Goal: Information Seeking & Learning: Learn about a topic

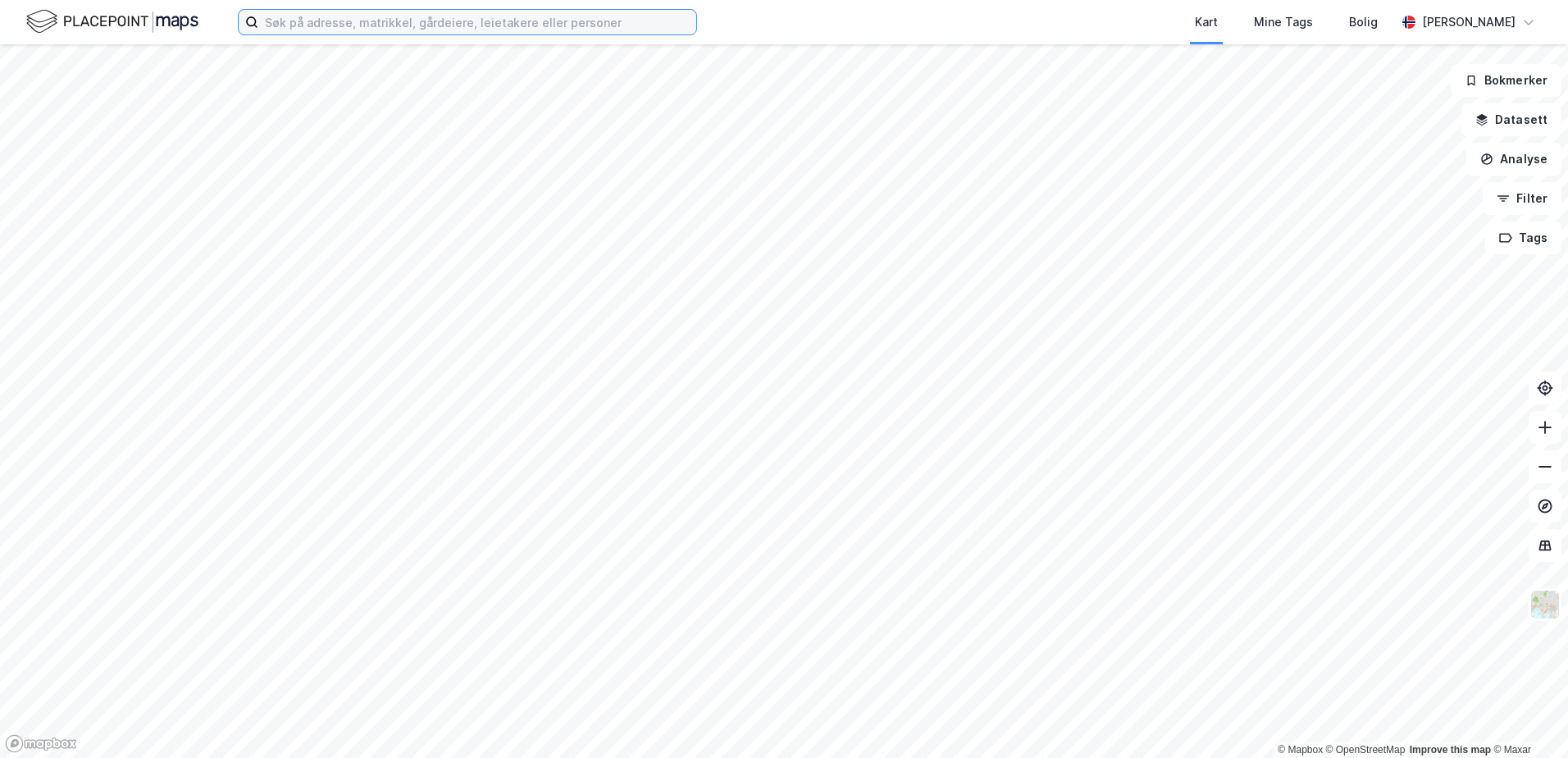
drag, startPoint x: 320, startPoint y: 26, endPoint x: 332, endPoint y: 27, distance: 12.0
click at [320, 26] on input at bounding box center [477, 22] width 438 height 25
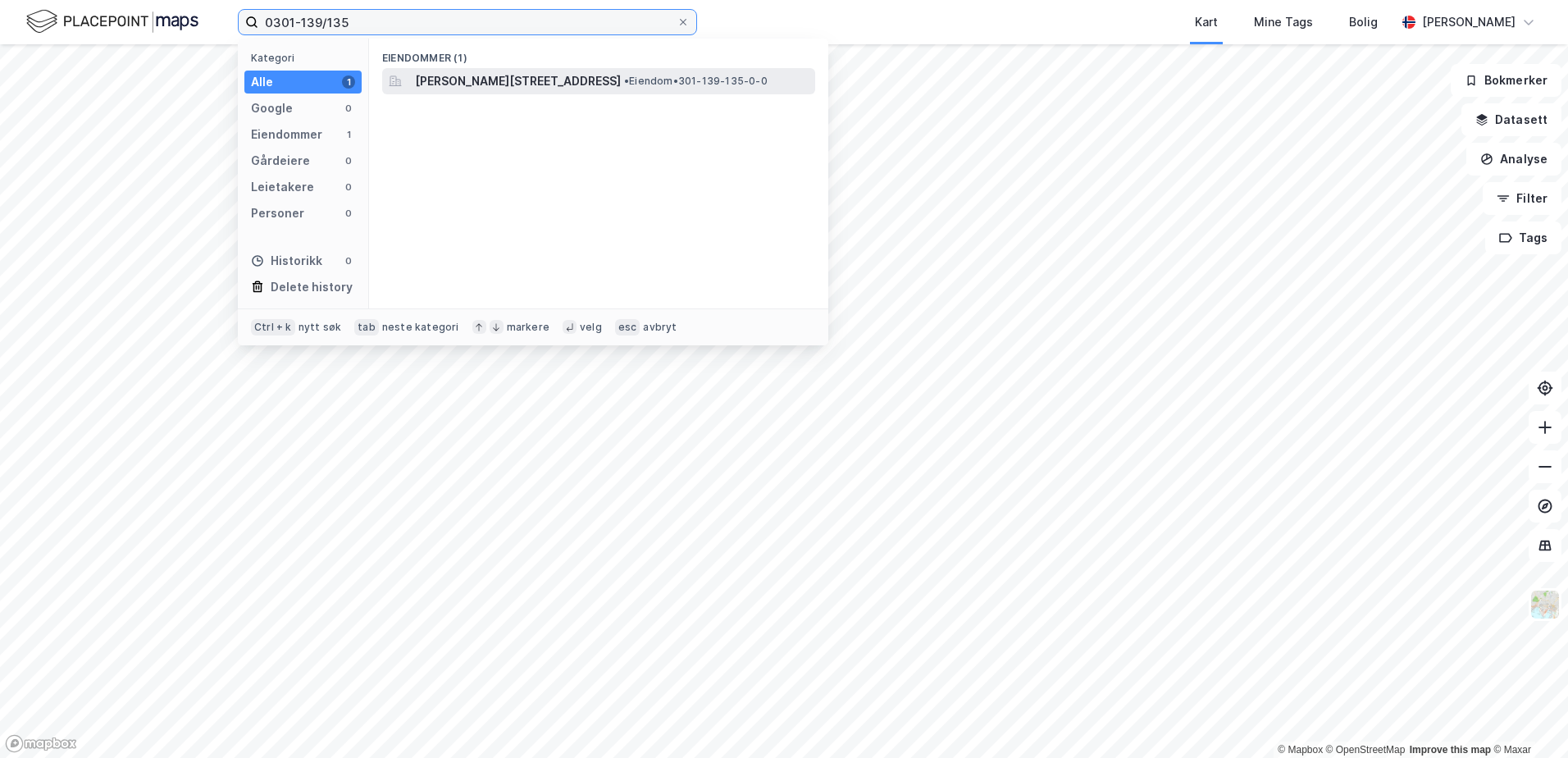
type input "0301-139/135"
click at [660, 84] on span "• Eiendom • 301-139-135-0-0" at bounding box center [695, 82] width 144 height 13
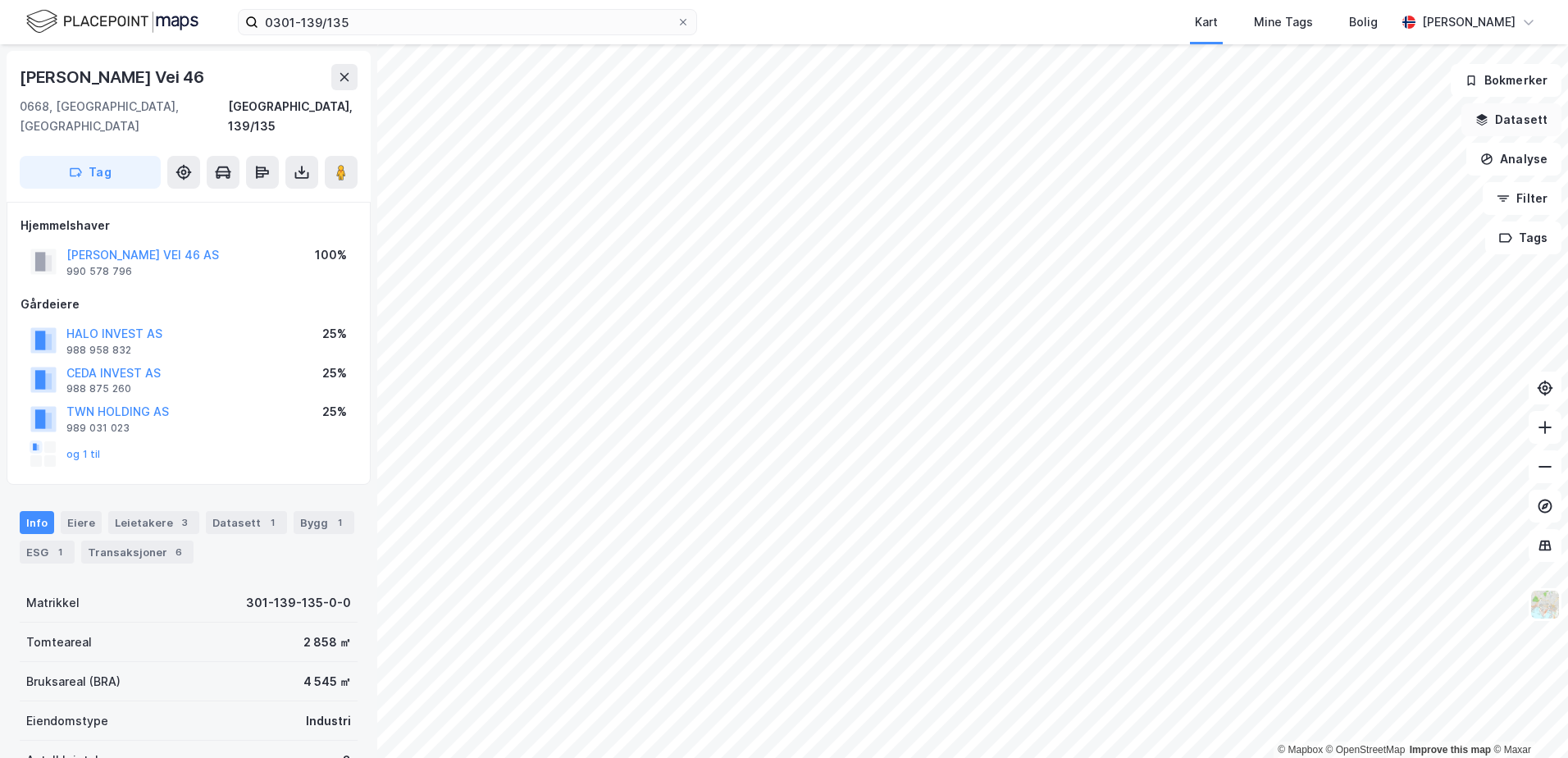
click at [1479, 116] on button "Datasett" at bounding box center [1511, 119] width 100 height 32
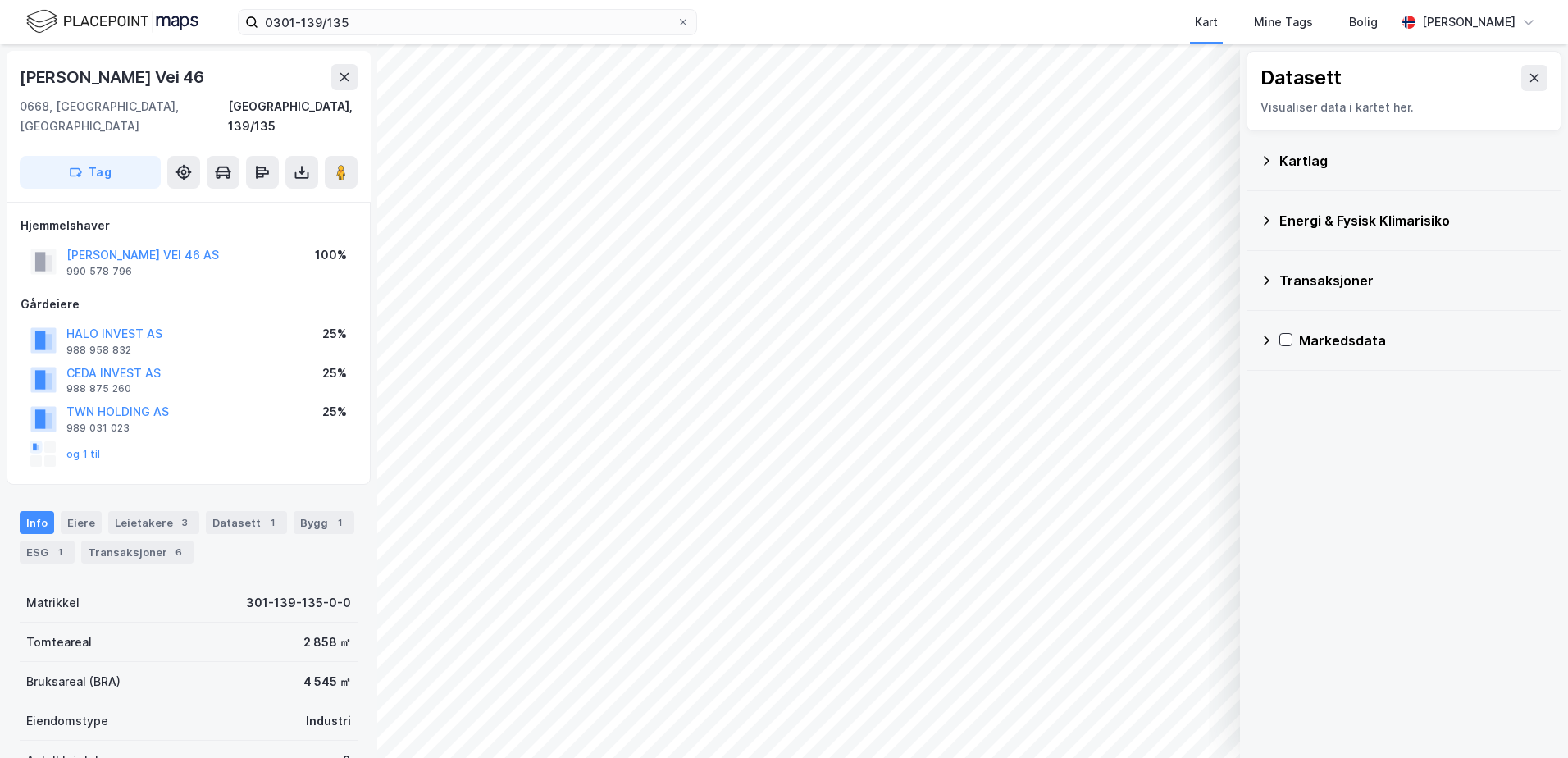
click at [1269, 161] on icon at bounding box center [1266, 161] width 13 height 13
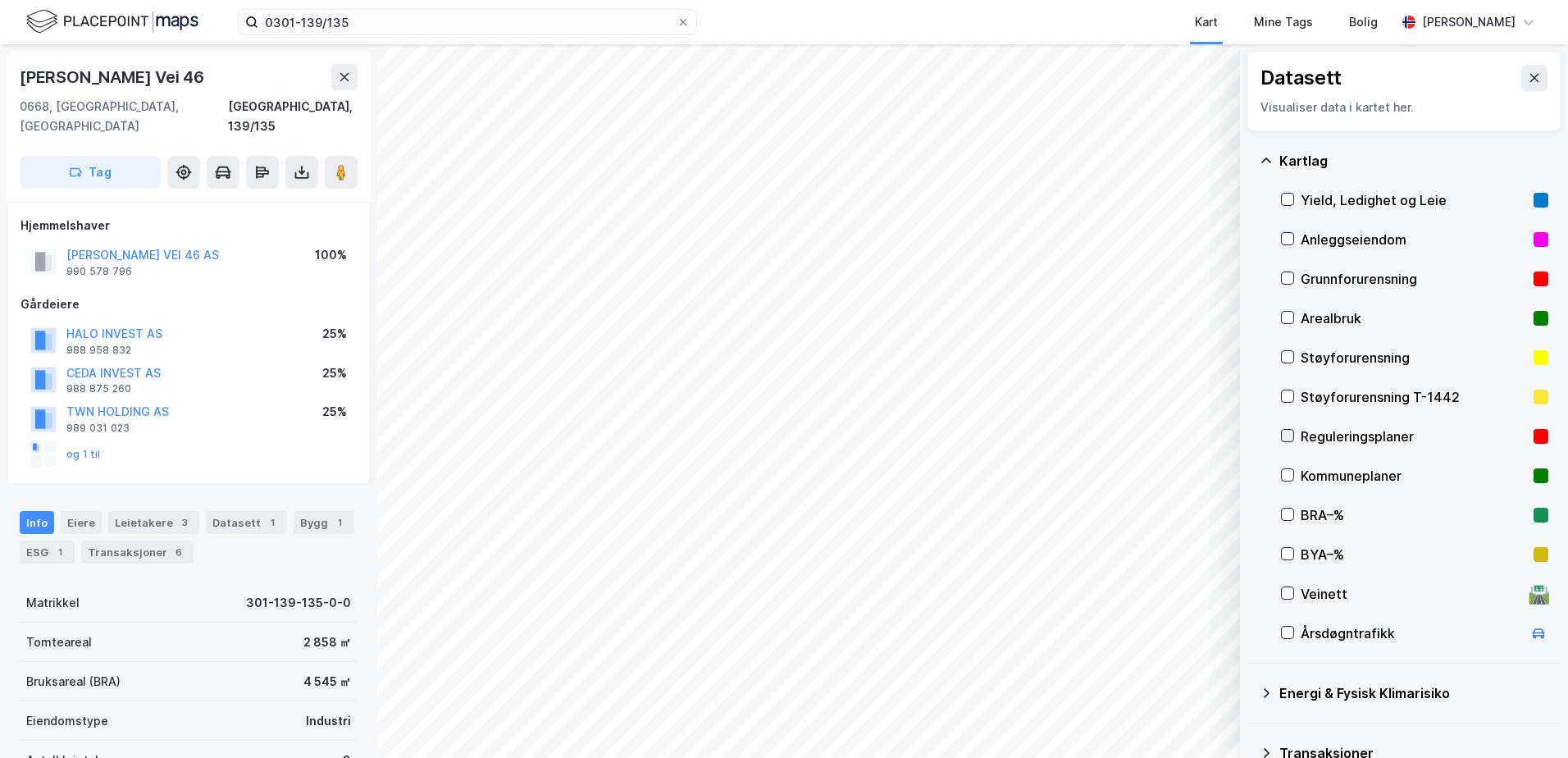
click at [1291, 435] on icon at bounding box center [1288, 436] width 9 height 6
click at [1143, 716] on icon "button" at bounding box center [1145, 716] width 13 height 13
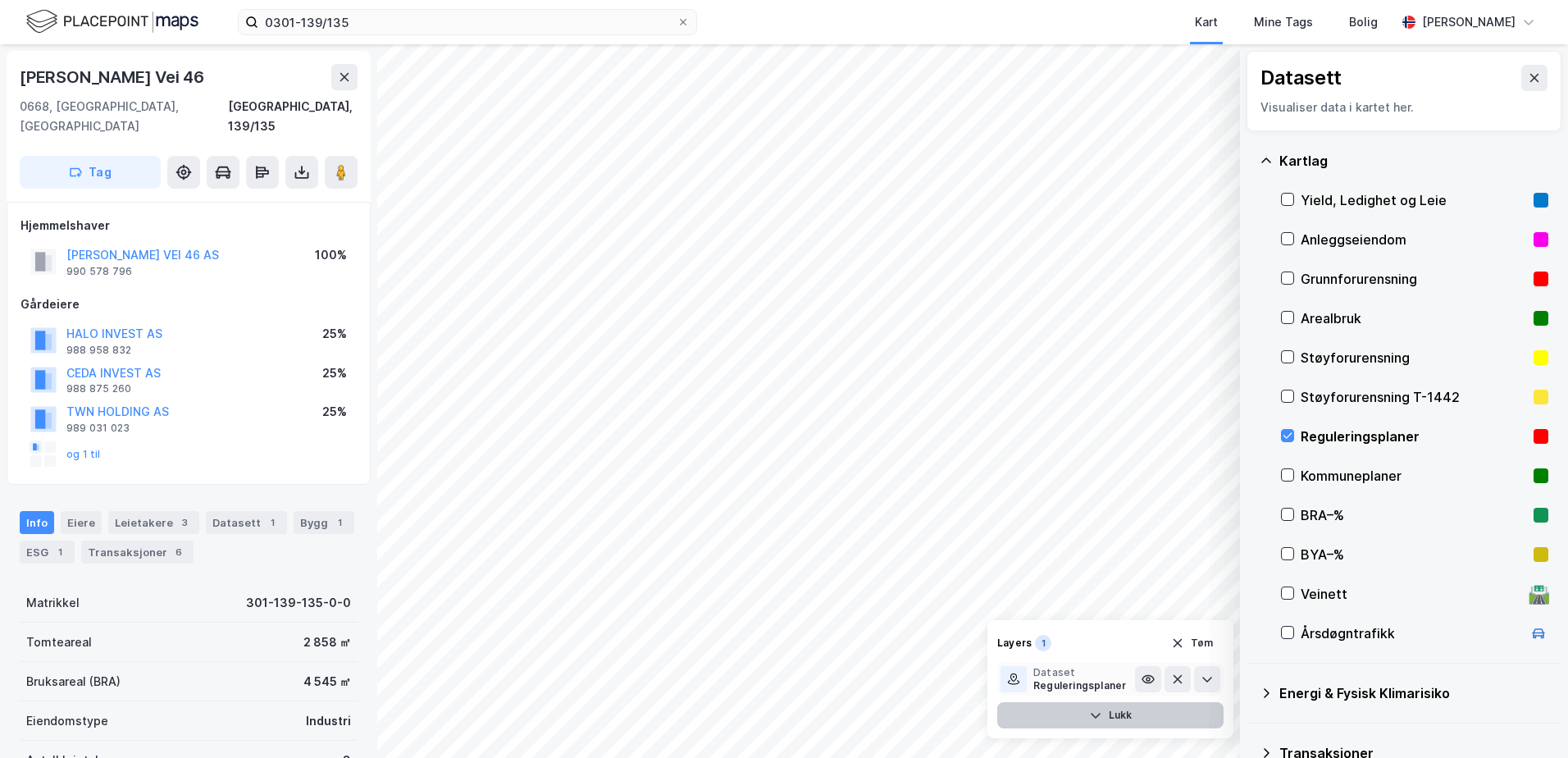
click at [1081, 682] on div "Reguleringsplaner" at bounding box center [1079, 686] width 92 height 13
click at [1145, 676] on icon at bounding box center [1148, 680] width 13 height 13
click at [1141, 674] on icon at bounding box center [1148, 680] width 13 height 13
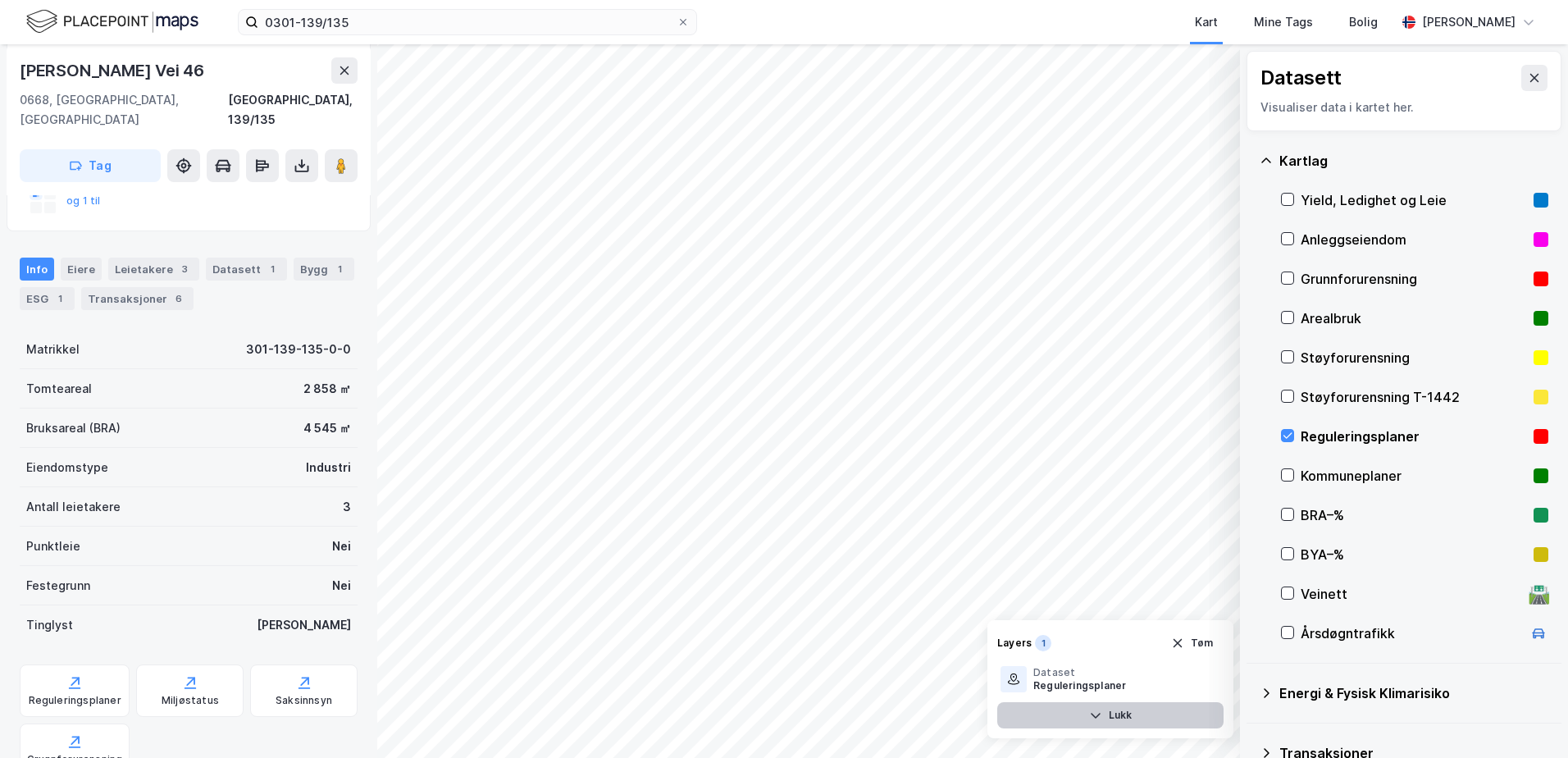
scroll to position [411, 0]
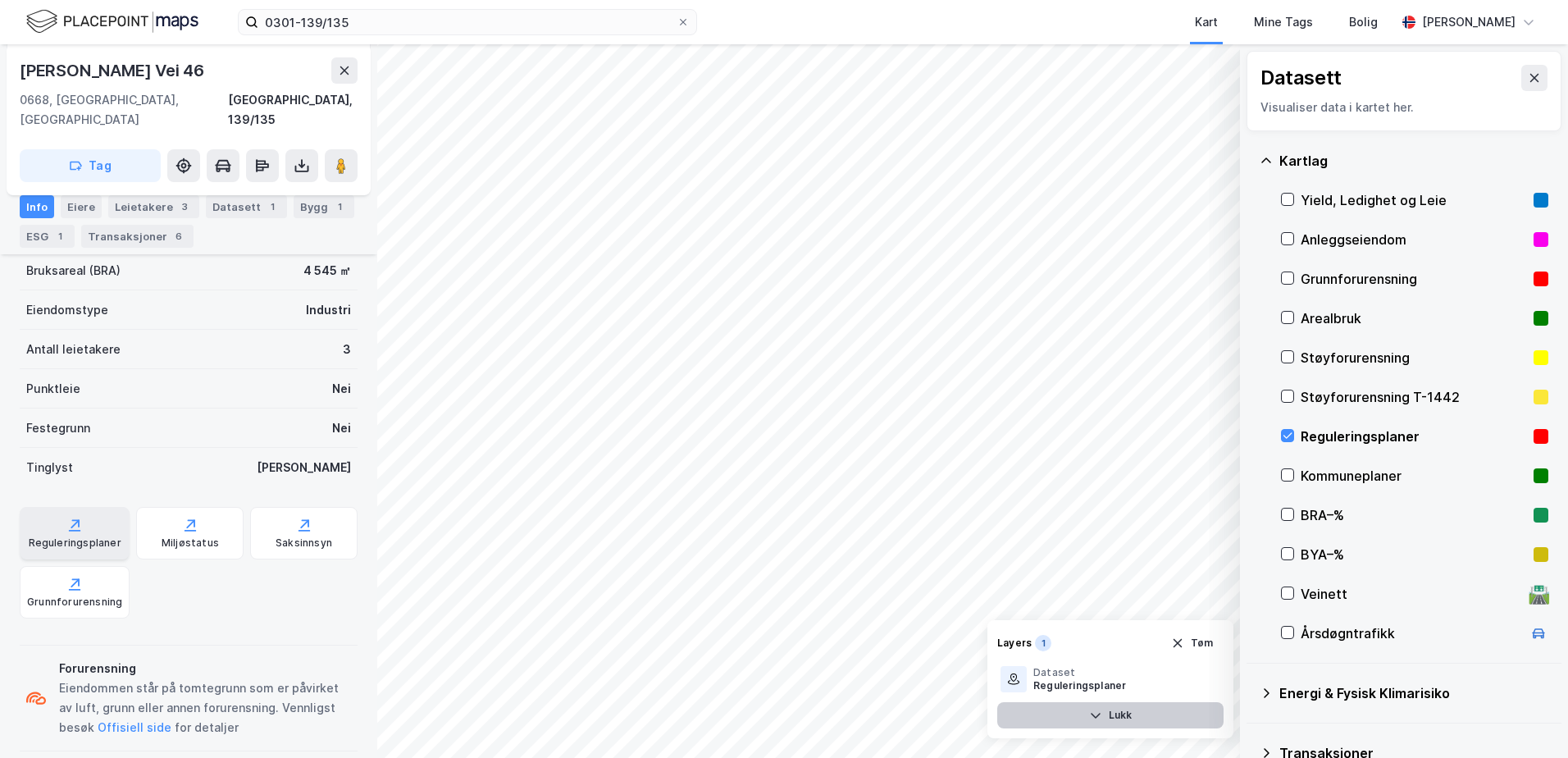
click at [49, 510] on div "Reguleringsplaner" at bounding box center [75, 533] width 110 height 52
click at [1285, 435] on icon at bounding box center [1288, 436] width 12 height 12
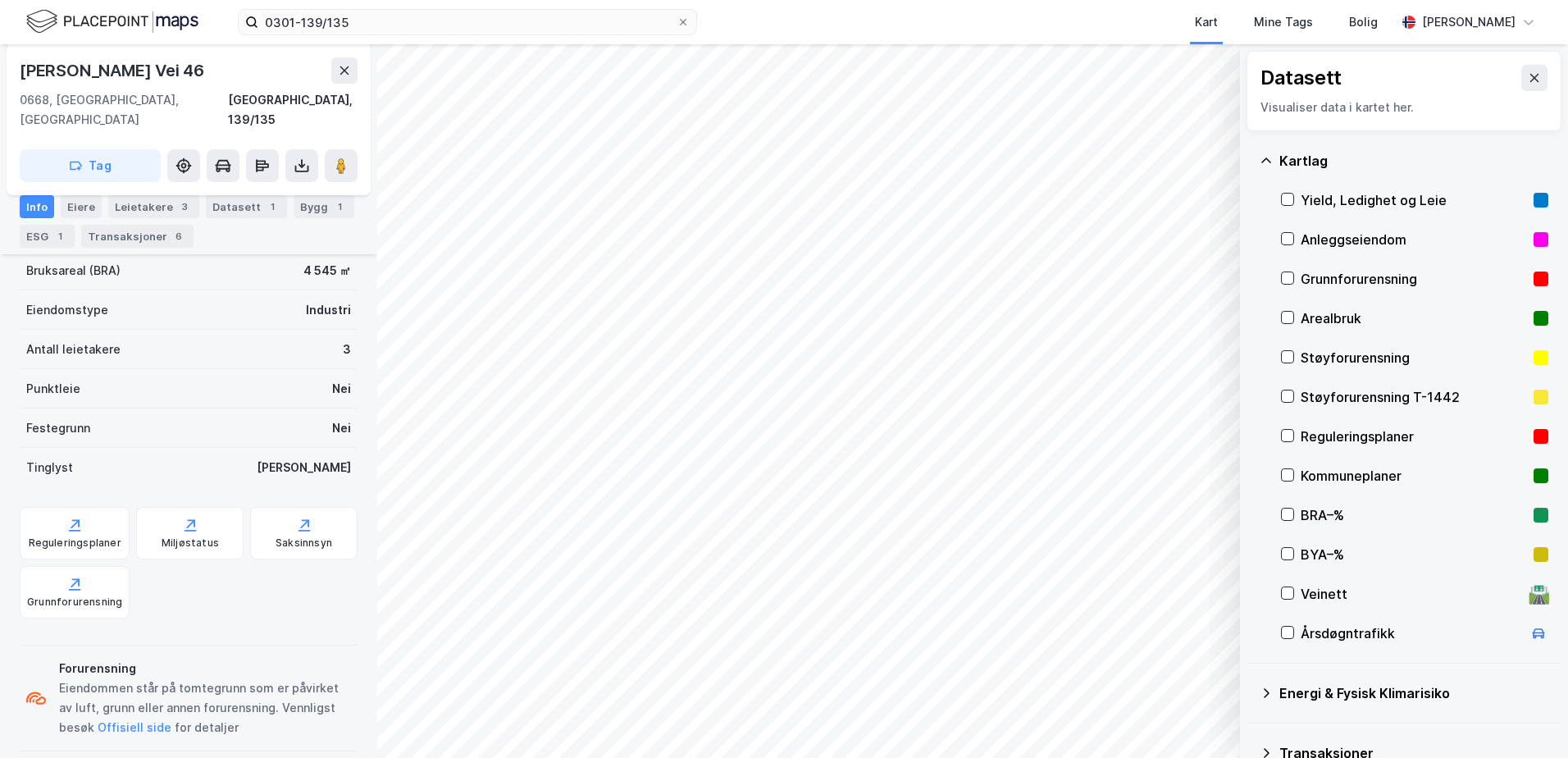
click at [1260, 156] on icon at bounding box center [1266, 161] width 13 height 13
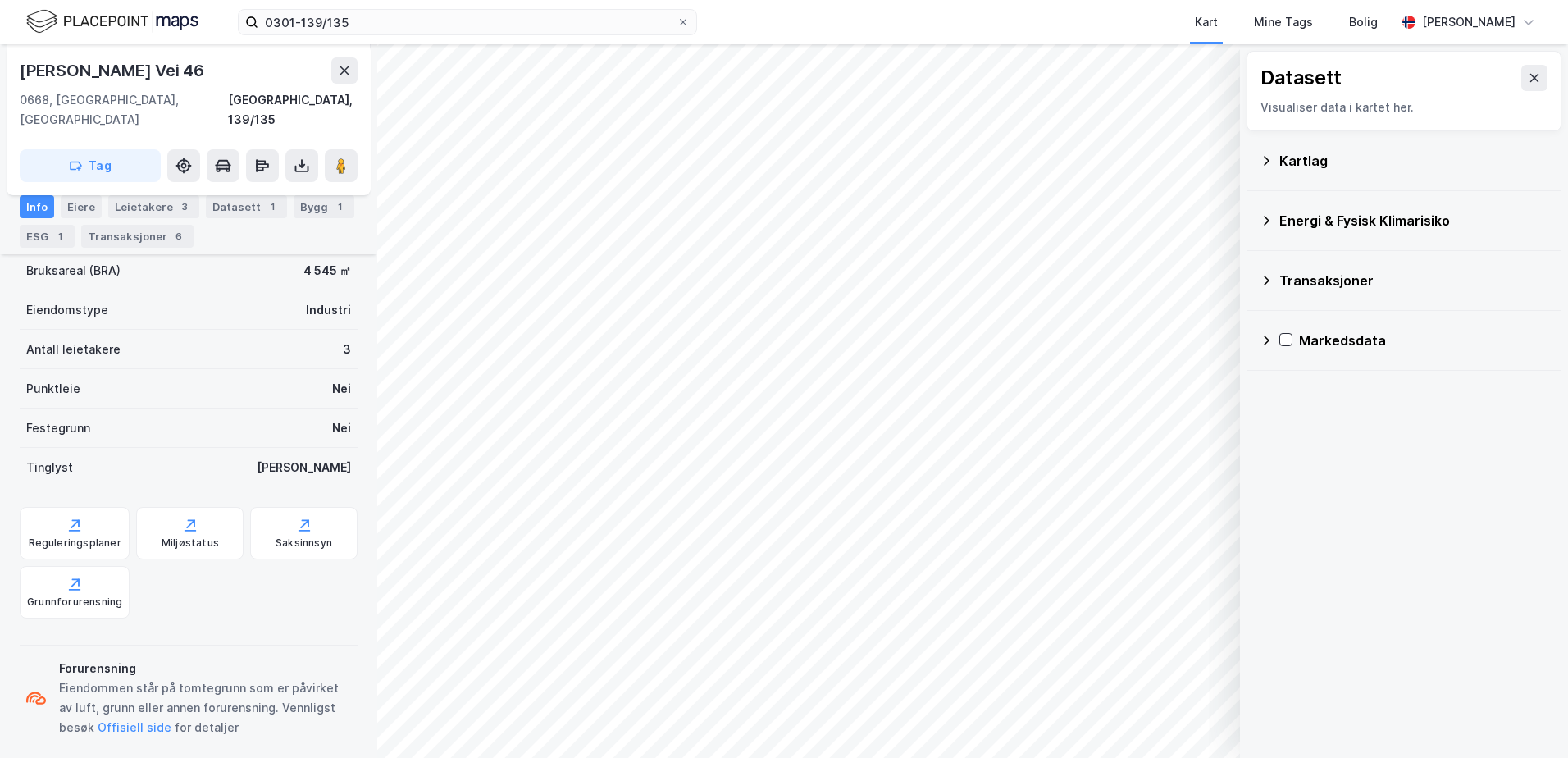
click at [1264, 215] on icon at bounding box center [1266, 220] width 13 height 13
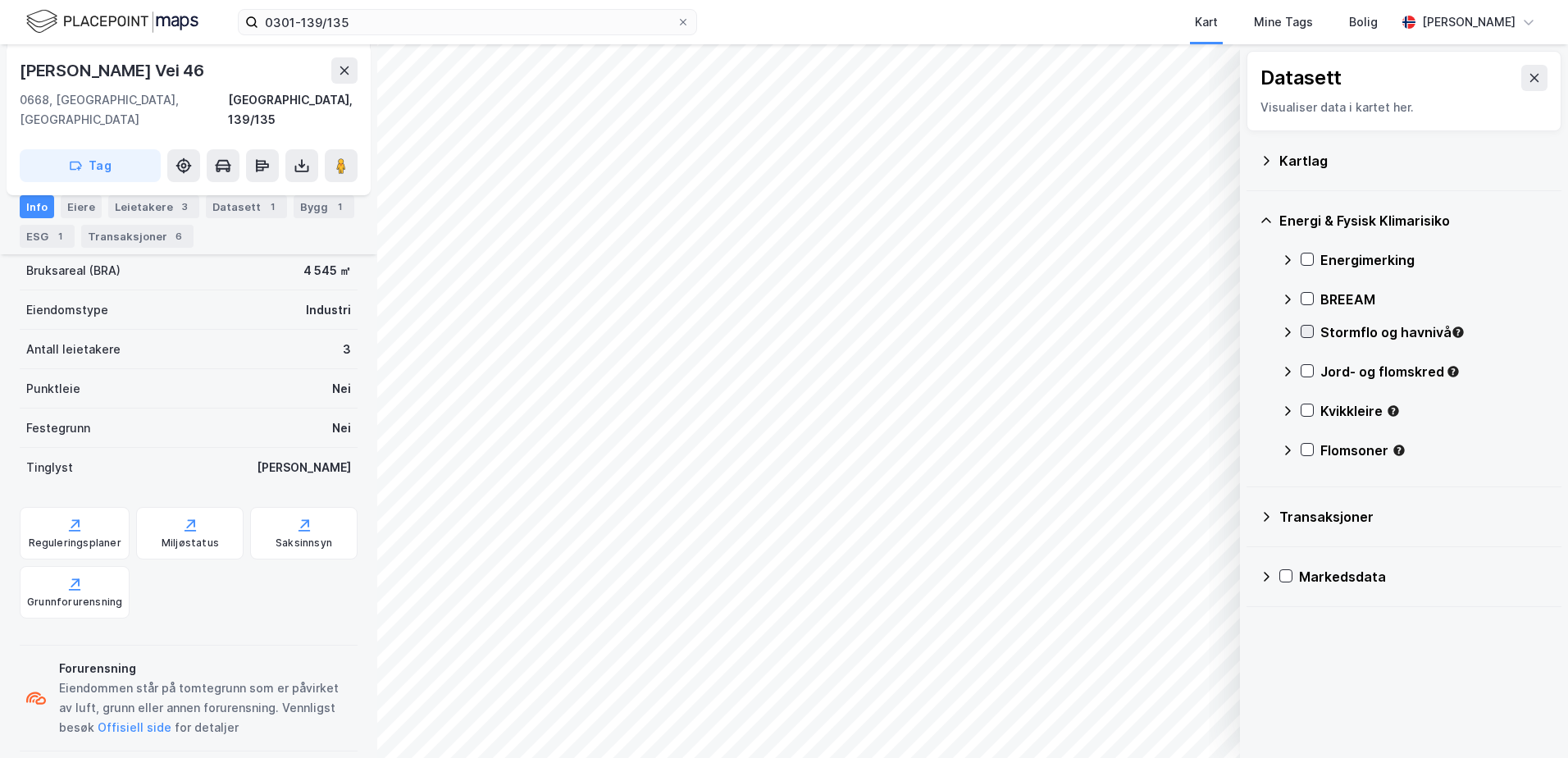
click at [1306, 331] on icon at bounding box center [1308, 331] width 12 height 12
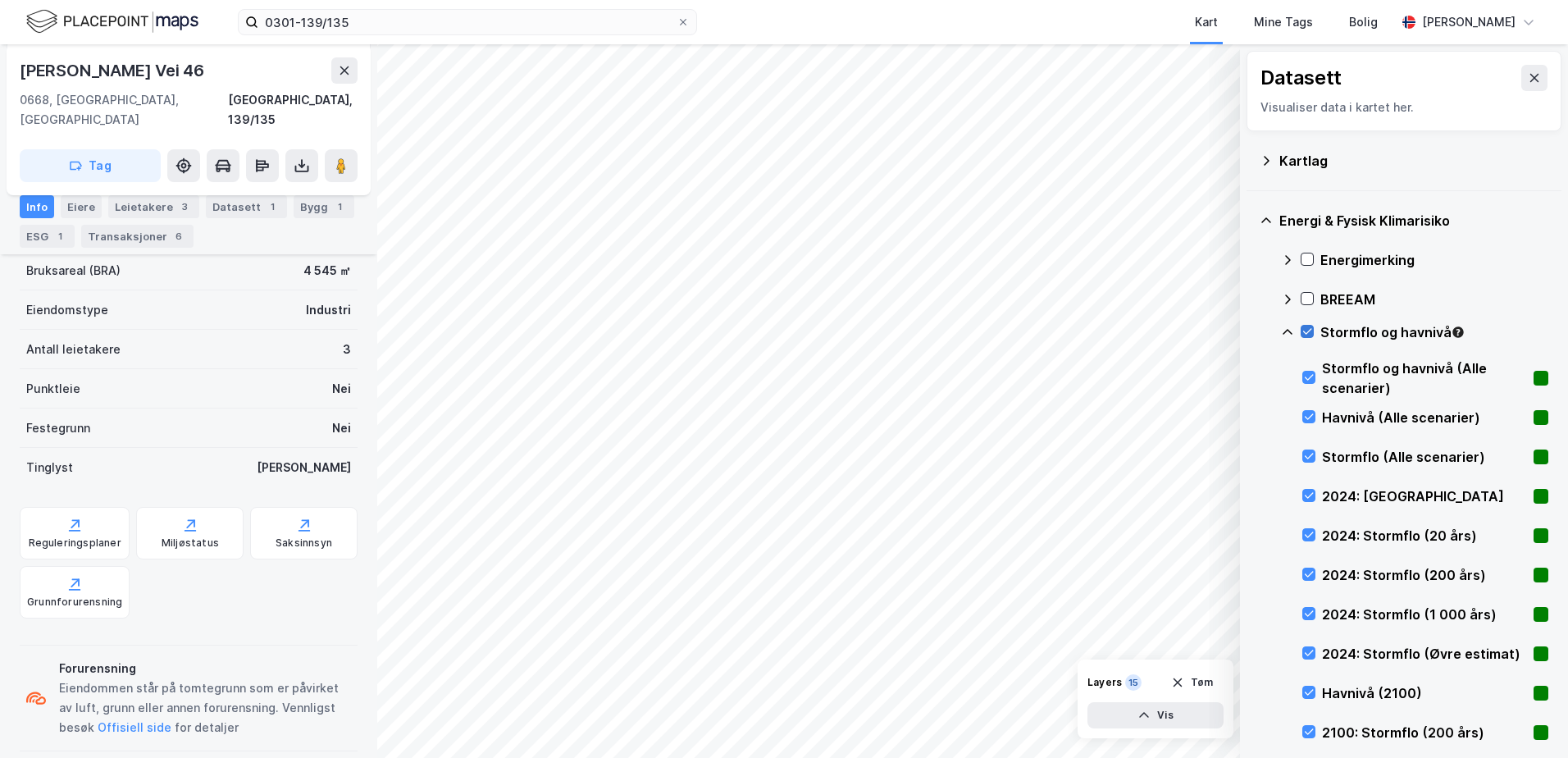
click at [1307, 330] on icon at bounding box center [1308, 331] width 12 height 12
click at [1287, 330] on icon at bounding box center [1288, 331] width 10 height 6
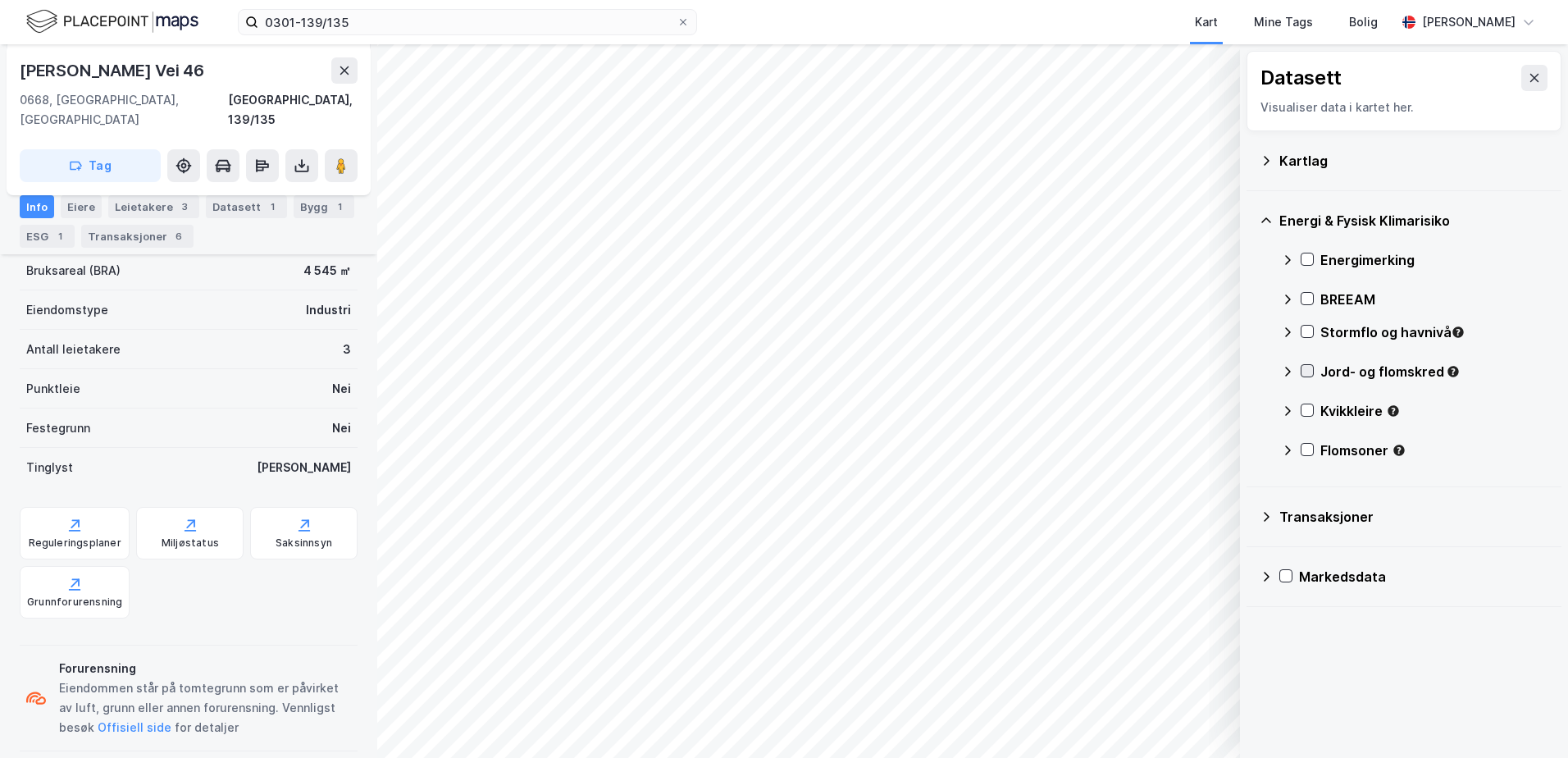
click at [1310, 367] on icon at bounding box center [1308, 371] width 12 height 12
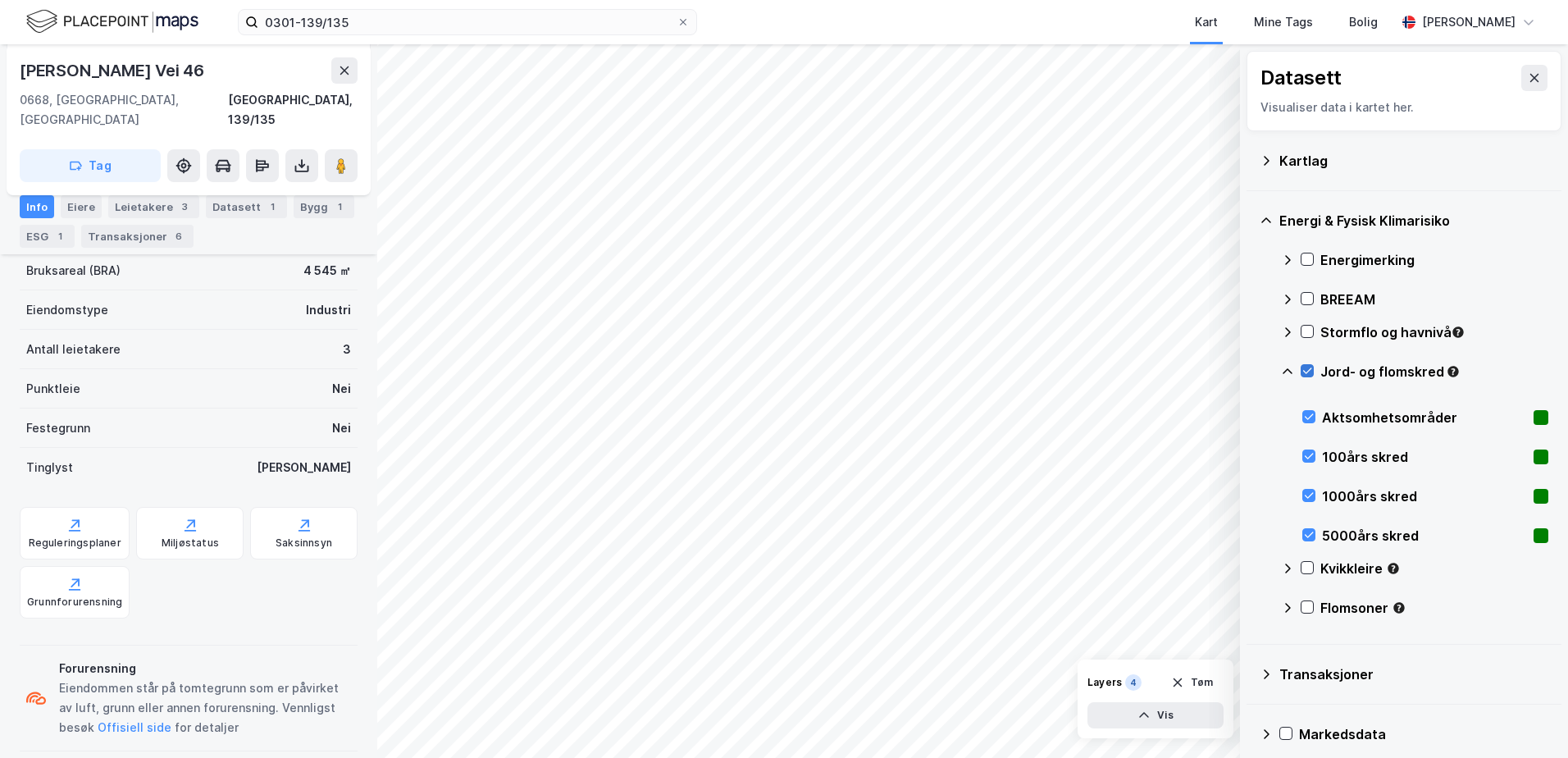
click at [1308, 371] on icon at bounding box center [1308, 371] width 12 height 12
click at [1289, 369] on icon at bounding box center [1288, 371] width 10 height 6
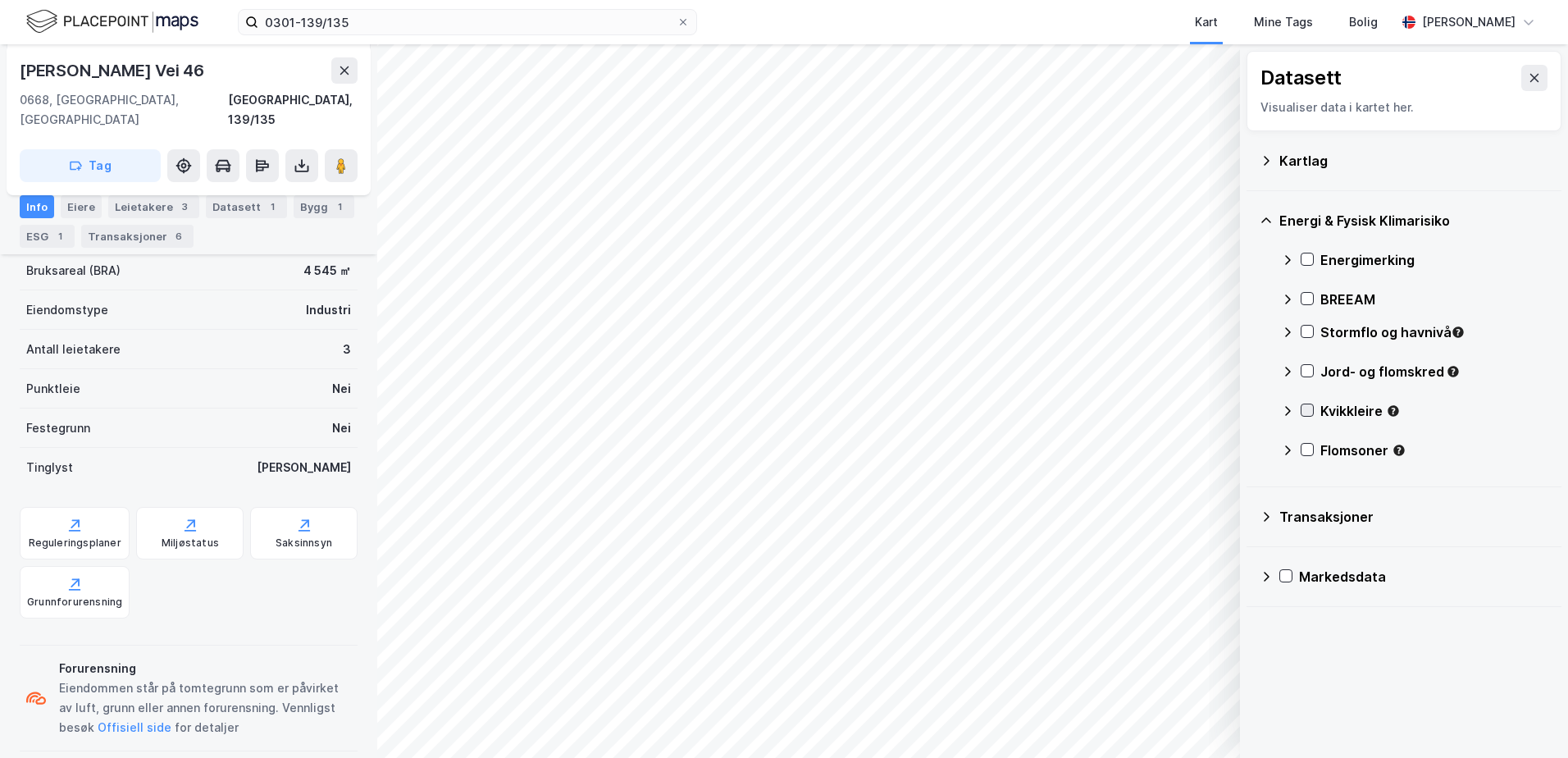
click at [1306, 407] on icon at bounding box center [1308, 410] width 12 height 12
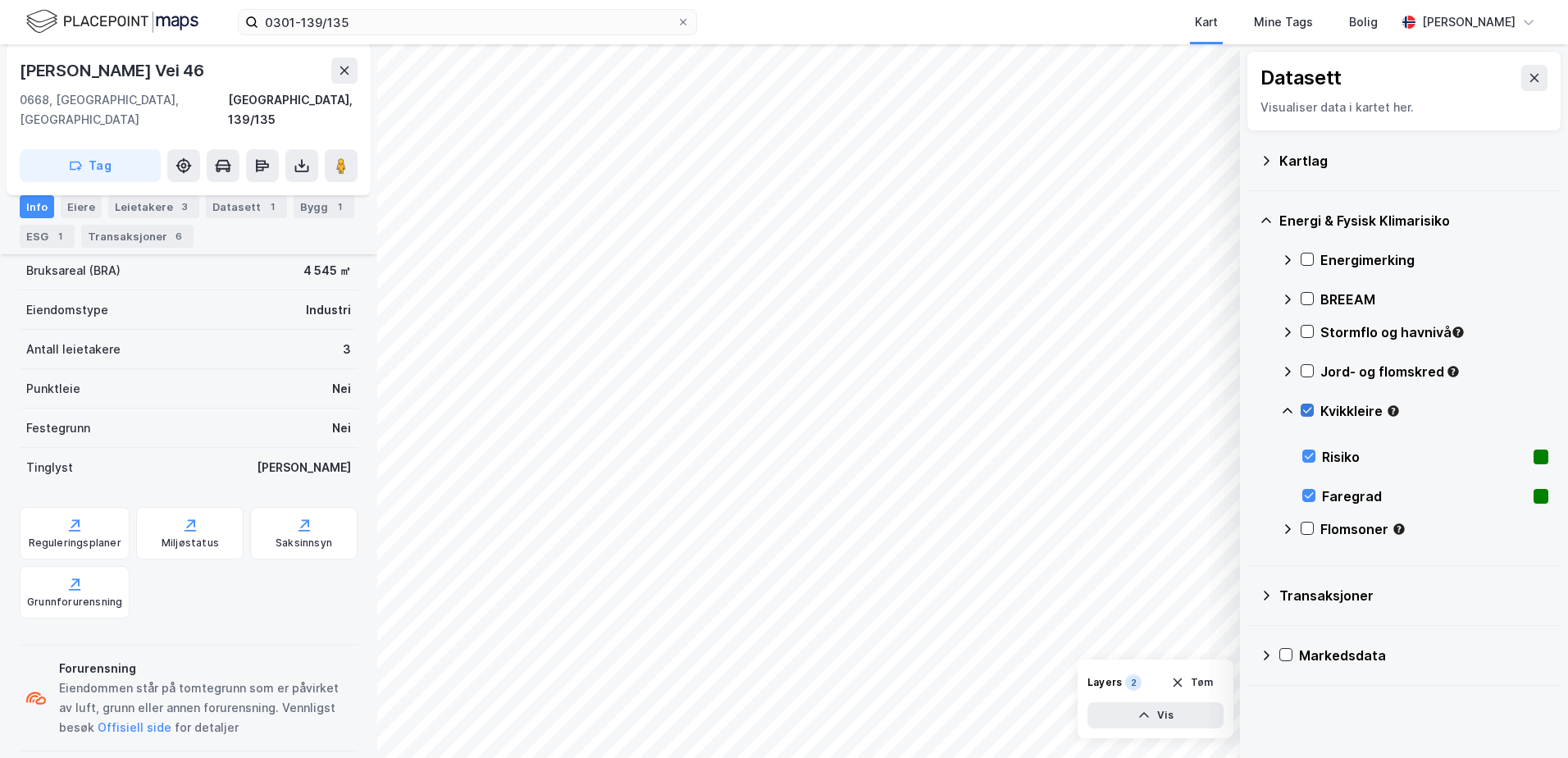
click at [1307, 414] on icon at bounding box center [1308, 410] width 9 height 6
click at [1280, 414] on div "Energi & Fysisk Klimarisiko Energimerking BREEAM Stormflo og havnivå Jord- og f…" at bounding box center [1404, 379] width 315 height 375
click at [1288, 405] on icon at bounding box center [1288, 411] width 13 height 13
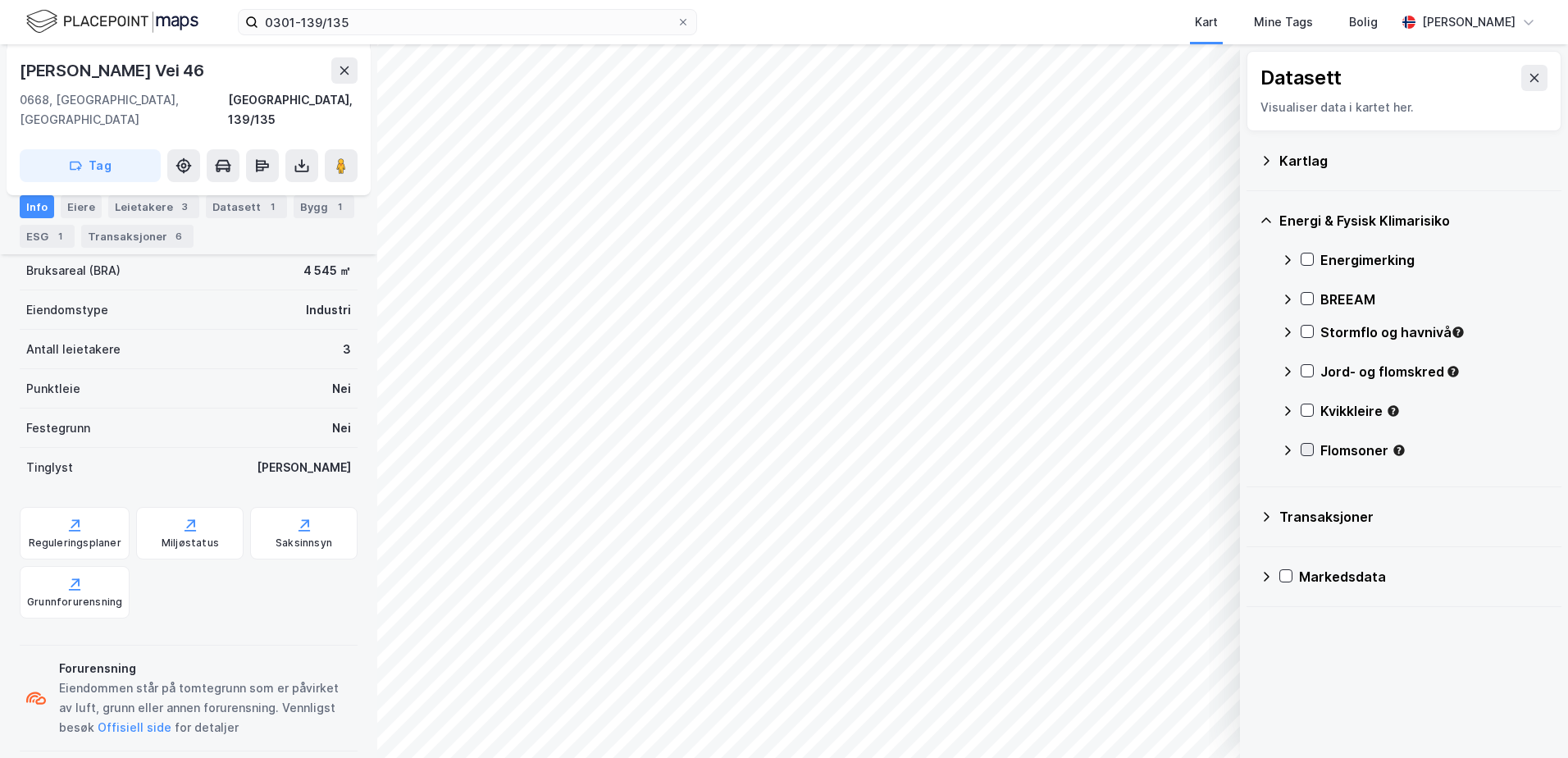
click at [1311, 450] on icon at bounding box center [1308, 449] width 12 height 12
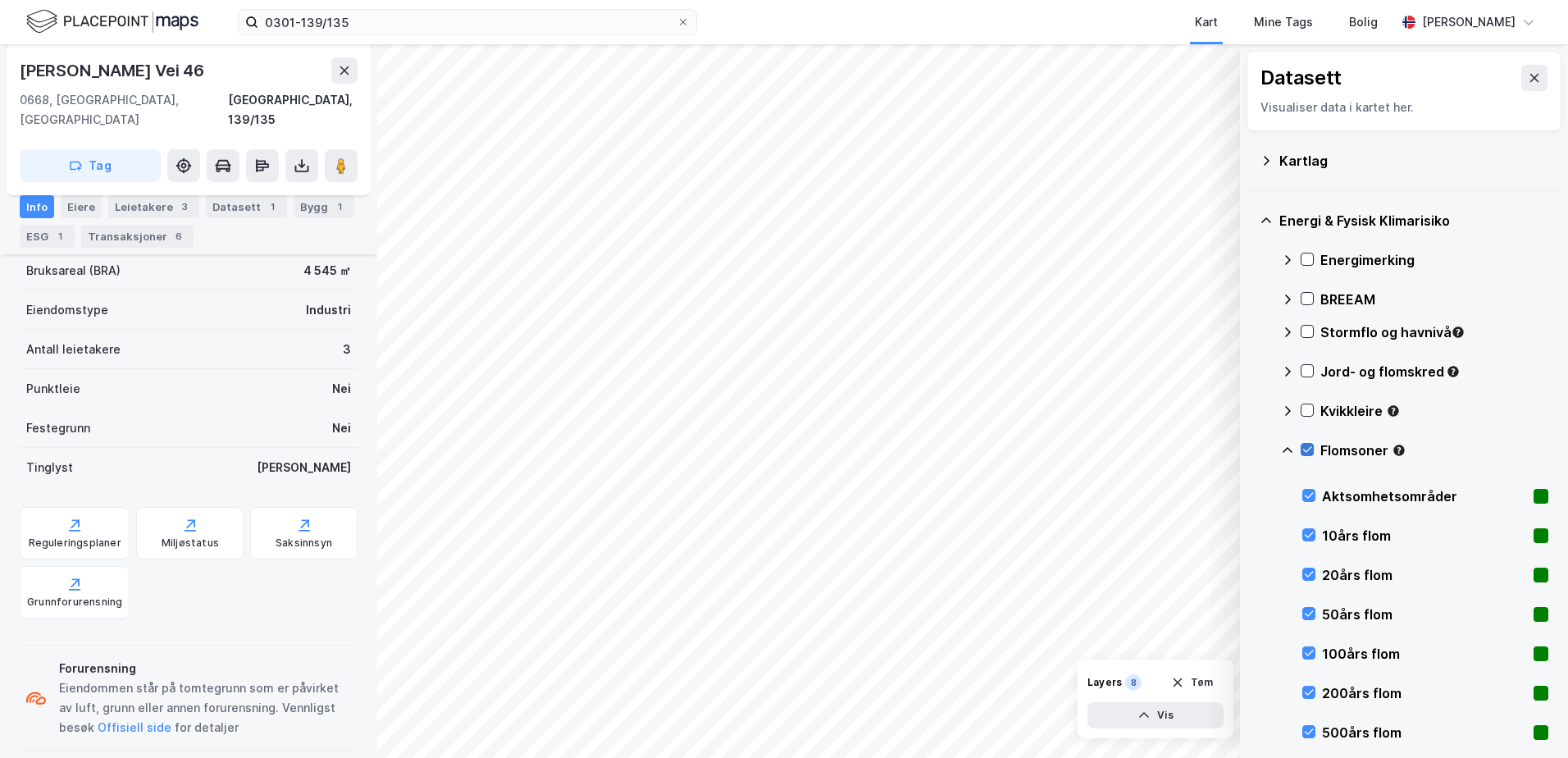
click at [1311, 452] on icon at bounding box center [1308, 449] width 12 height 12
